Goal: Information Seeking & Learning: Learn about a topic

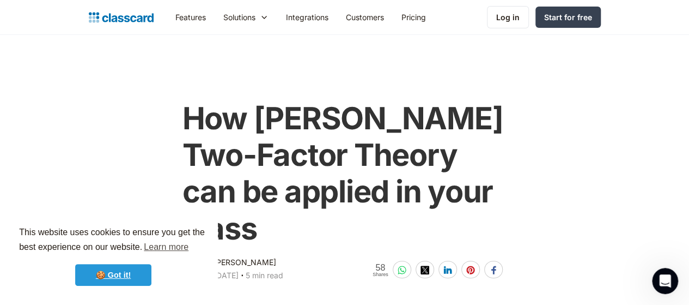
click at [129, 269] on link "🍪 Got it!" at bounding box center [113, 275] width 76 height 22
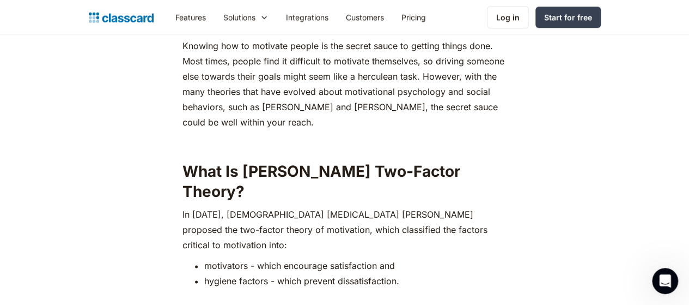
scroll to position [800, 0]
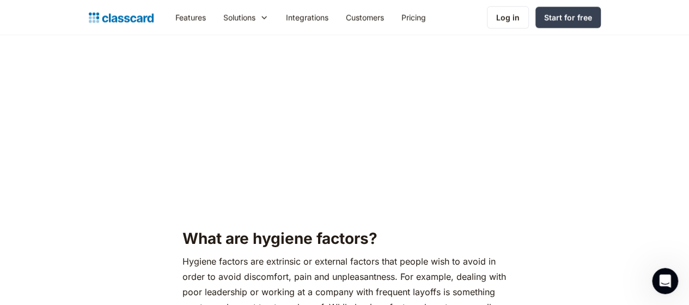
scroll to position [909, 0]
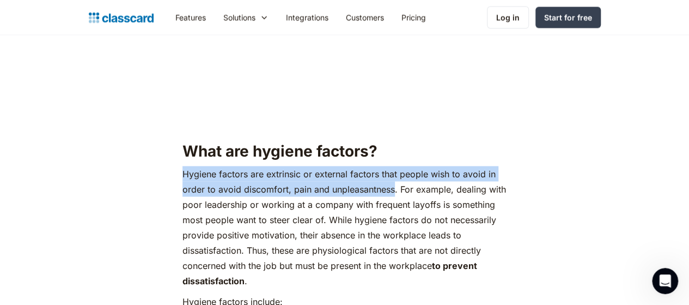
drag, startPoint x: 362, startPoint y: 114, endPoint x: 177, endPoint y: 100, distance: 185.8
click at [183, 166] on p "Hygiene factors are extrinsic or external factors that people wish to avoid in …" at bounding box center [345, 227] width 325 height 122
copy p "Hygiene factors are extrinsic or external factors that people wish to avoid in …"
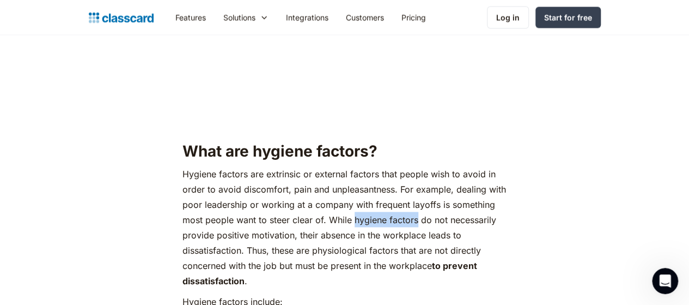
drag, startPoint x: 324, startPoint y: 148, endPoint x: 388, endPoint y: 148, distance: 64.3
click at [388, 166] on p "Hygiene factors are extrinsic or external factors that people wish to avoid in …" at bounding box center [345, 227] width 325 height 122
copy p "hygiene factors"
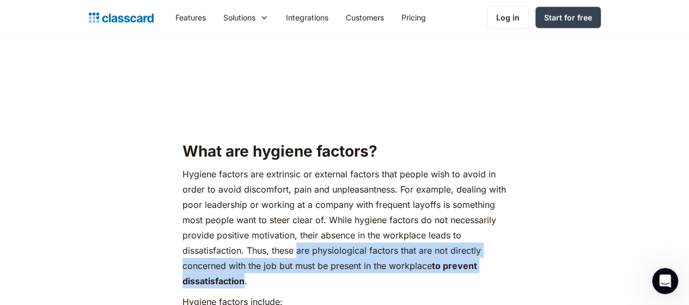
drag, startPoint x: 199, startPoint y: 181, endPoint x: 423, endPoint y: 195, distance: 223.8
click at [423, 195] on p "Hygiene factors are extrinsic or external factors that people wish to avoid in …" at bounding box center [345, 227] width 325 height 122
copy p "are physiological factors that are not directly concerned with the job but must…"
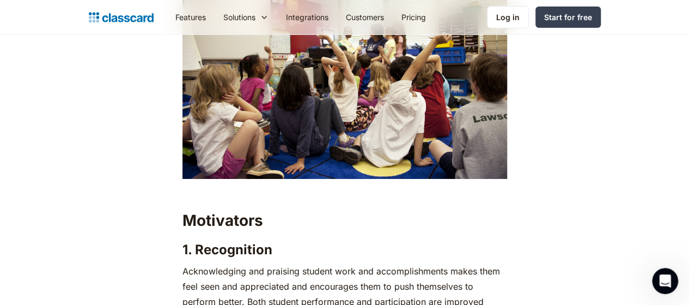
scroll to position [3950, 0]
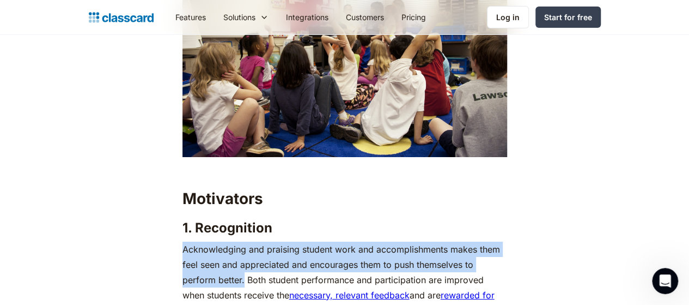
drag, startPoint x: 512, startPoint y: 163, endPoint x: 175, endPoint y: 146, distance: 337.2
click at [183, 241] on p "Acknowledging and praising student work and accomplishments makes them feel see…" at bounding box center [345, 302] width 325 height 122
copy p "Acknowledging and praising student work and accomplishments makes them feel see…"
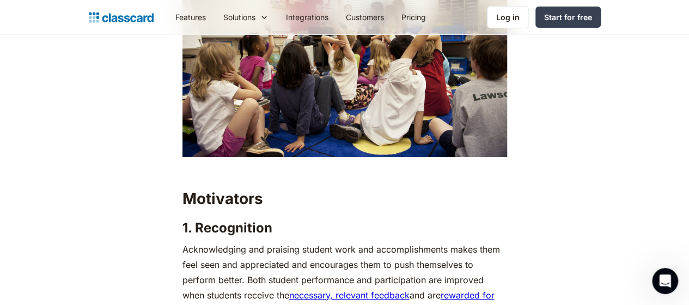
drag, startPoint x: 463, startPoint y: 238, endPoint x: 193, endPoint y: 221, distance: 270.8
click at [193, 241] on p "Acknowledging and praising student work and accomplishments makes them feel see…" at bounding box center [345, 302] width 325 height 122
copy p "their efforts are recognized—by both, their peers and their teachers—will help …"
